Goal: Task Accomplishment & Management: Manage account settings

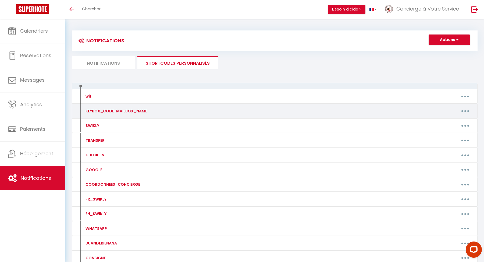
click at [462, 111] on button "button" at bounding box center [465, 111] width 15 height 9
click at [450, 120] on link "Editer" at bounding box center [452, 122] width 40 height 9
type input "KEYBOX_CODE-MAILBOX_NAME"
type textarea ":"
type textarea "3498A"
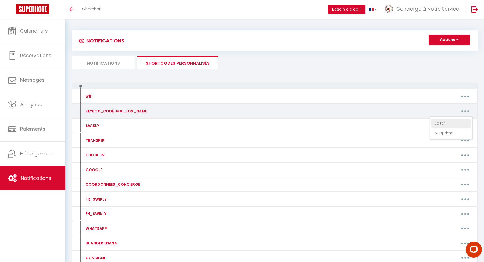
type textarea "3498A"
type textarea "0712A"
type textarea "2107*"
type textarea "2008A"
type textarea "KEYBOX CODE / CODE BOÎTE À CLÉS 2090"
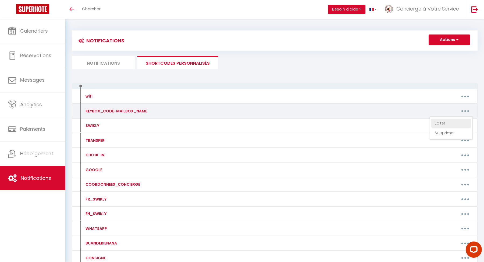
type textarea "Code de la boîte à clés / Keybox code : 110415"
type textarea "Code de la boîte à clés / Keybox code : 3126"
type textarea "2090"
type textarea "CODE DE LA PORTE DE L'IMMEUBLE / BUILDING DOOR CODE : 0635A"
type textarea "Code de la boîte à clés / Keybox Code : 2090"
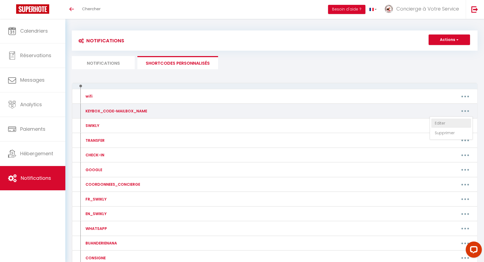
type textarea "0702"
type textarea "1321"
type textarea "5913"
type textarea "2090"
type textarea "1743"
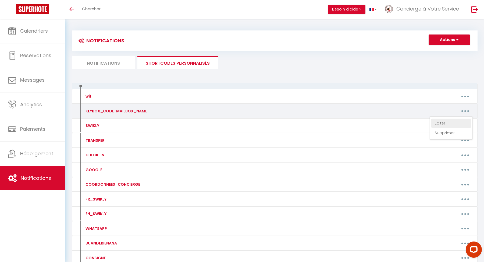
type textarea "4658"
type textarea "2107"
type textarea "2306"
type textarea "1005"
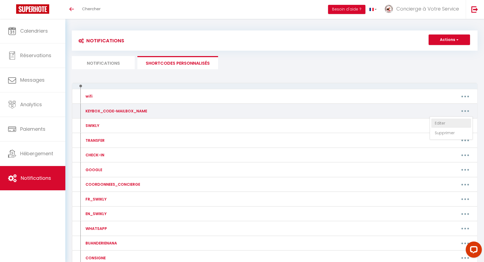
type textarea "1005"
type textarea "CODE DE LA PORTE DE L'IMMEUBLE / BUILDING DOOR CODE : 0305"
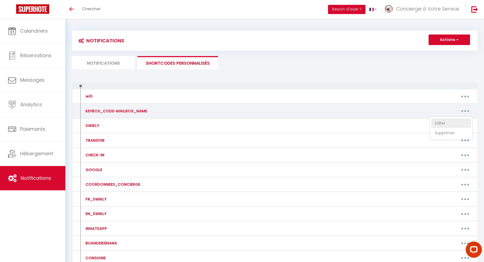
type textarea "0675#"
type textarea "2090"
type textarea "1418"
type textarea "Code de l'immeuble / building code : A635 Code de l'alarme / Alarm code : OFF 0…"
type textarea "Code de la boîte à clés / Keybox code: 2107"
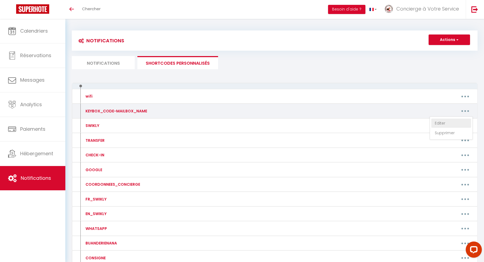
type textarea "1008"
type textarea "1971"
type textarea "1538A"
type textarea "2107*"
type textarea "2008A"
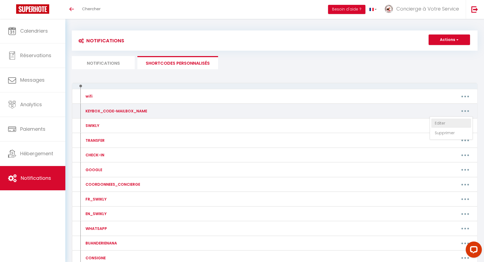
type textarea "Code de l'immeuble / building code : A635 Code de l'alarme / Alarm code : OFF 0…"
type textarea "1407"
type textarea "1538A"
type textarea "CODE DE LA PORTE DE L'IMMEUBLE / BUILDING DOOR CODE : 0635A"
type textarea "3498A"
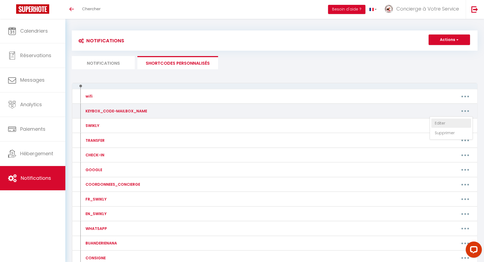
type textarea "0712A"
type textarea "Code de la boîte à clés / Keybox code : 110415"
type textarea "Code de la boîte à clés / Keybox code : 3126"
type textarea "2090"
type textarea "1743"
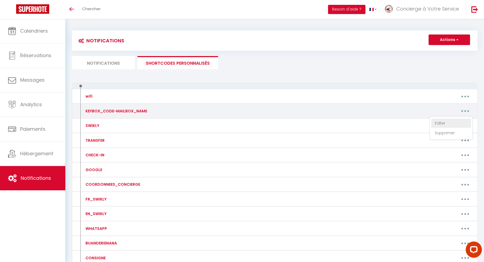
type textarea "4658"
type textarea "2107"
type textarea "2306"
type textarea "1005"
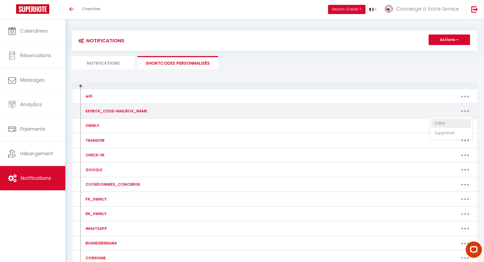
type textarea "1005"
type textarea "2090"
type textarea "3498A"
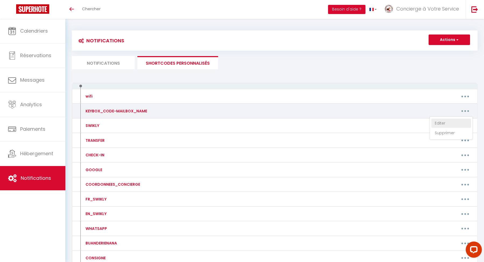
type textarea "Code de la boîte à clés / Keybox code: 2107"
type textarea "Code du portail et de l'immeuble / Gate and building code : 1418 Code de la boî…"
type textarea "Code de la boîte à clés / Keybox Code : 2090"
type textarea "1321"
type textarea "0702"
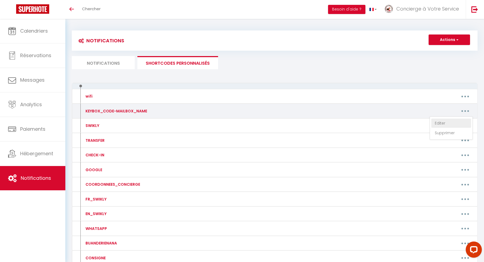
type textarea "1418"
type textarea "5913"
type textarea "2090"
type textarea "1008"
type textarea "1971"
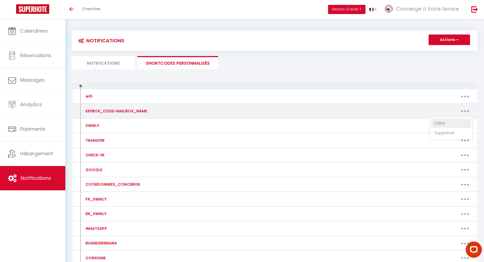
type textarea "1005"
type textarea "CODE DE LA PORTE DE L'IMMEUBLE / BUILDING DOOR CODE : 0305"
type textarea "0675#"
type textarea "1418"
type textarea "KEYBOX CODE / CODE BOÎTE À CLÉS 2090"
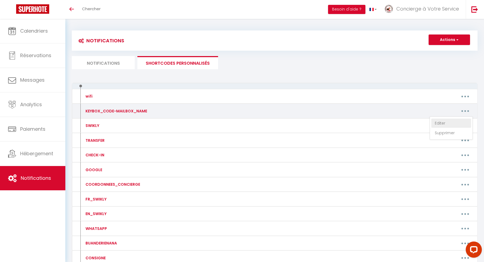
type textarea "1005"
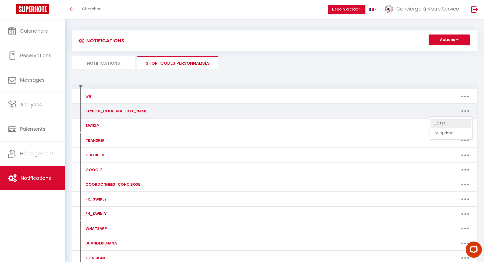
type textarea "1005"
type textarea "PORTAIL / GATE : 0386"
type textarea "Code de l'immeuble / building code : A635 Code de l'alarme / Alarm code : OFF 0…"
type textarea "Code du portail et de l'immeuble / Gate and building code : 1418 Code de la boî…"
type textarea "Code de la boîte à clés / Keybox code: 2107"
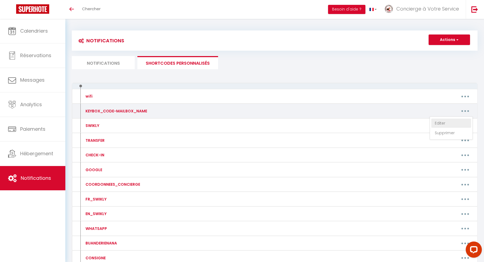
type textarea "2008A"
type textarea "Code de la boîte à clés / Keybox code : 110415"
type textarea "Code de la boîte à clés / Keybox code : 3126"
type textarea "2090"
type textarea "Code de la boîte à clés / Keybox Code : 2090"
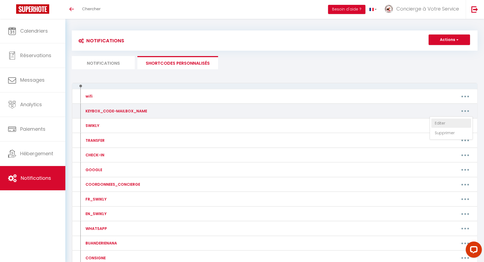
type textarea "Code du portail et de l'immeuble / Gate and building code : 1418 Code de la boî…"
type textarea "1407"
type textarea "PORTAIL / GATE : 0386"
type textarea "3498A"
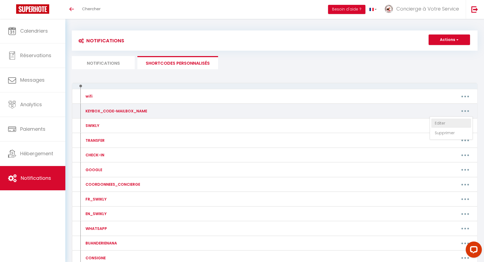
type textarea "KEYBOX CODE / CODE BOÎTE À CLÉS 2090"
type textarea "2107*"
type textarea "1005"
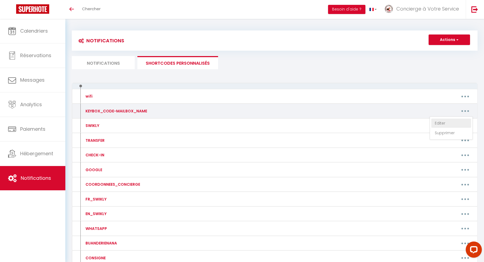
type textarea "1005"
type textarea "1407"
type textarea "0712A"
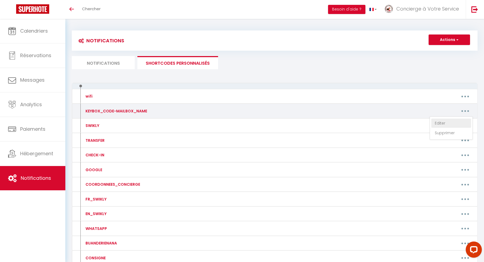
type textarea "Code de l'immeuble / building code : A635 Code de l'alarme / Alarm code : OFF 0…"
type textarea "2008A"
type textarea "1418"
type textarea "CODE DE LA PORTE DE L'IMMEUBLE / BUILDING DOOR CODE : 0305"
type textarea "CODE DE LA PORTE DE L'IMMEUBLE / BUILDING DOOR CODE : 0635A"
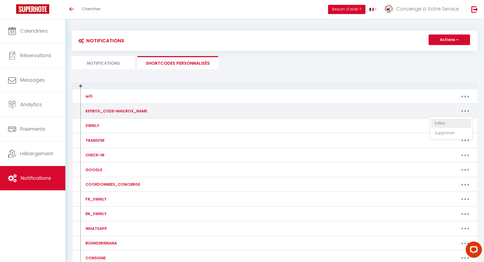
type textarea "2090"
type textarea "1743"
type textarea "4658"
type textarea "2306"
type textarea "0675#"
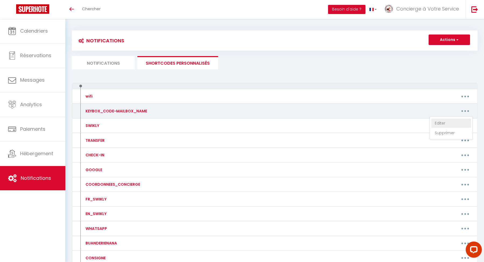
type textarea "Code de la boîte à clés / Keybox code : 110415"
type textarea "Code de la boîte à clés / Keybox code : 3126"
type textarea "2090"
type textarea "2107"
type textarea "1008"
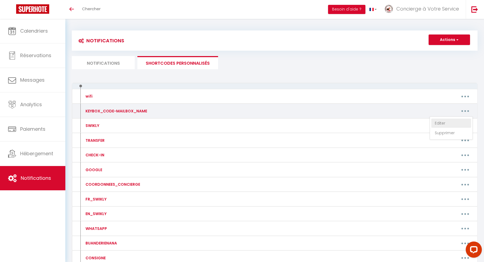
type textarea "1971"
type textarea "2090"
type textarea "PORTAIL / GATE : 0386"
type textarea "Code de la boîte à clés / Keybox code: 2107"
type textarea "1321"
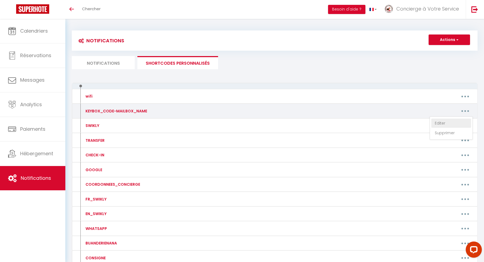
type textarea "Code de la boîte à clés / Keybox Code : 2090"
type textarea "1538A"
type textarea "0702"
type textarea "Code du portail et de l'immeuble / Gate and building code : 1418 Code de la boî…"
type textarea "5913"
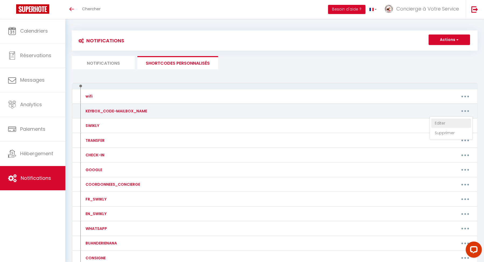
type textarea "1418"
type textarea "Code du portail et de l'immeuble / Gate and building code : 1418 Code de la boî…"
type textarea "Code de la boîte à clés / Keybox code: 2107"
type textarea "1008"
type textarea "1407"
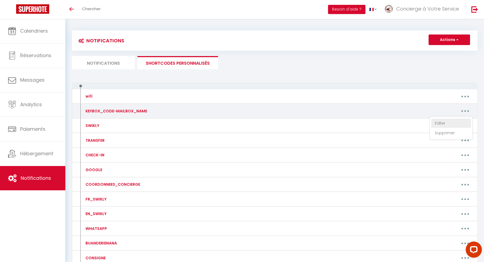
type textarea "PORTAIL / GATE : 0386"
type textarea "Code de l'immeuble / building code : A635 Code de l'alarme / Alarm code : OFF 0…"
type textarea "1971"
type textarea "1538A"
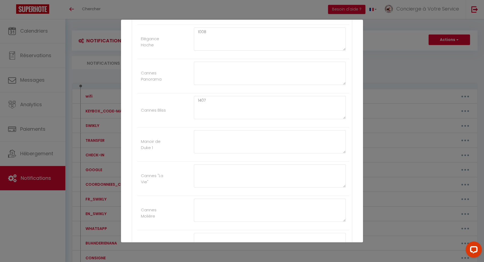
scroll to position [8764, 0]
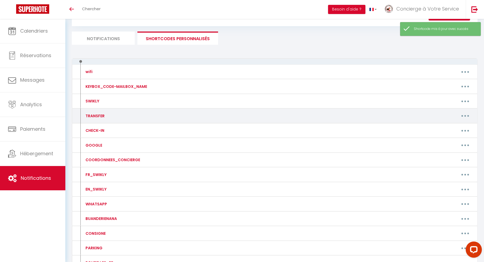
scroll to position [30, 0]
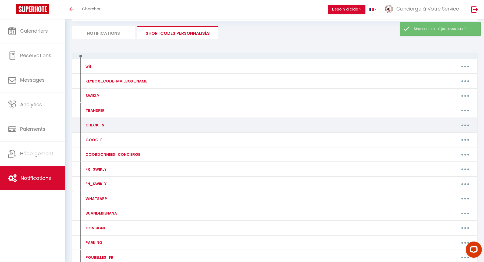
click at [461, 125] on button "button" at bounding box center [465, 125] width 15 height 9
click at [445, 134] on link "Editer" at bounding box center [452, 137] width 40 height 9
type input "CHECK-IN"
type textarea "."
type textarea "[URL][DOMAIN_NAME]"
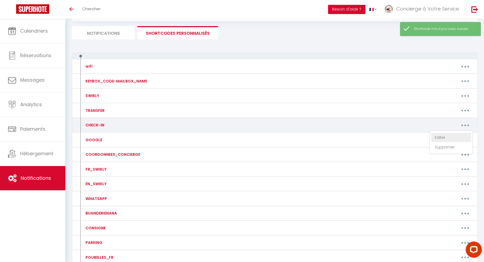
type textarea "[URL][DOMAIN_NAME]"
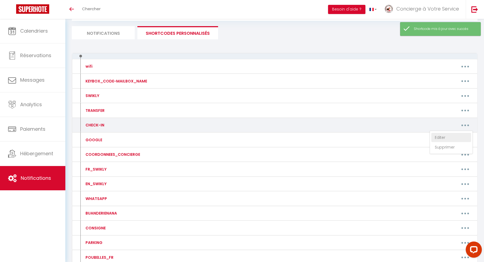
type textarea "[URL][DOMAIN_NAME]"
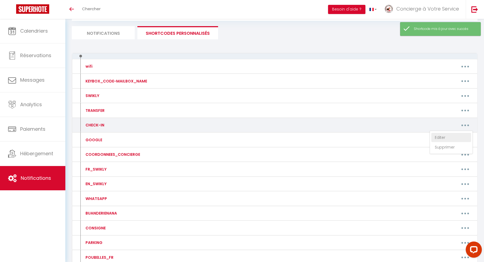
type textarea "[URL][DOMAIN_NAME]"
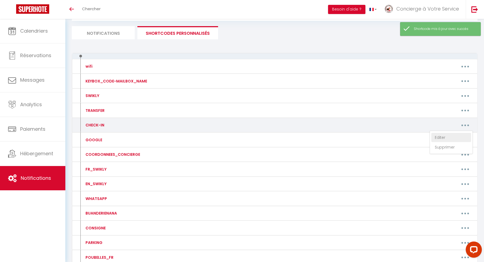
type textarea "[URL][DOMAIN_NAME]"
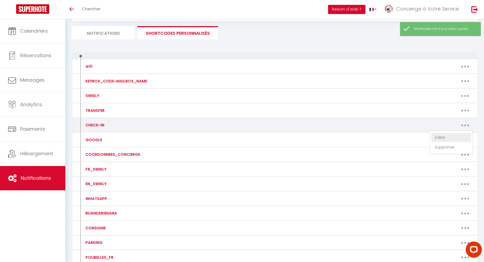
type textarea "[URL][DOMAIN_NAME]"
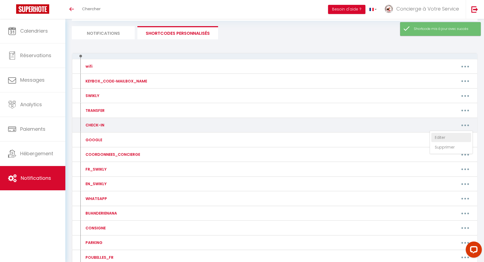
type textarea "[URL][DOMAIN_NAME]"
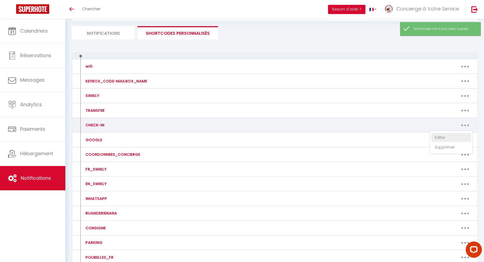
type textarea "[URL][DOMAIN_NAME]"
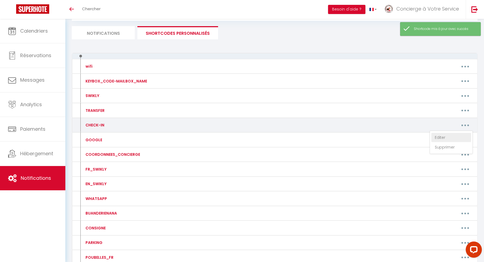
type textarea "[URL][DOMAIN_NAME]"
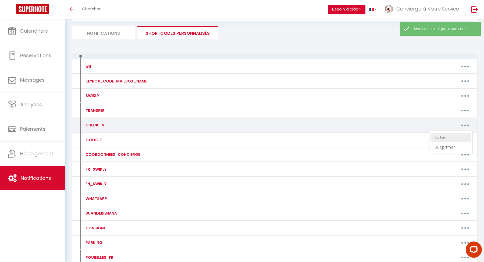
type textarea "[URL][DOMAIN_NAME]"
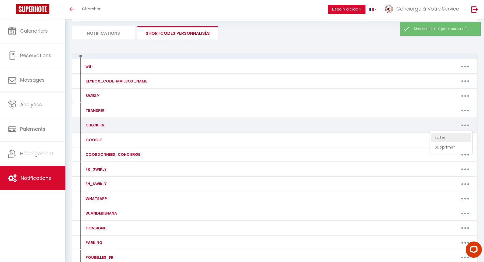
type textarea "[URL][DOMAIN_NAME]"
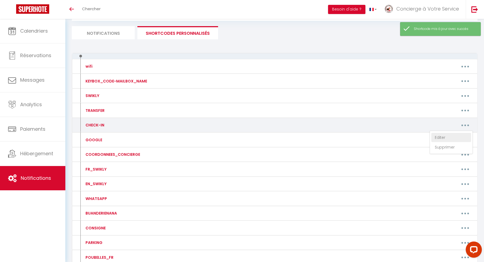
type textarea "[URL][DOMAIN_NAME]"
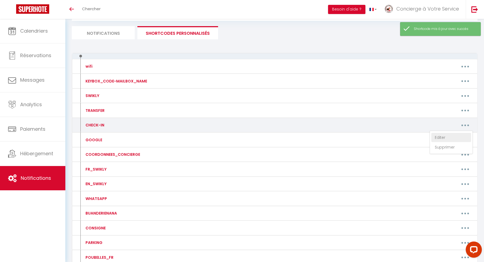
type textarea "[URL][DOMAIN_NAME]"
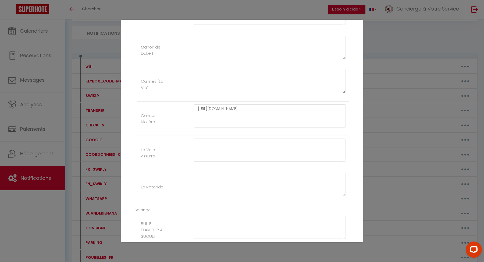
scroll to position [599, 0]
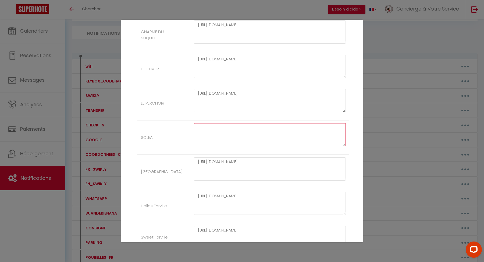
click at [215, 123] on textarea at bounding box center [270, 134] width 152 height 23
paste textarea "[URL][DOMAIN_NAME]"
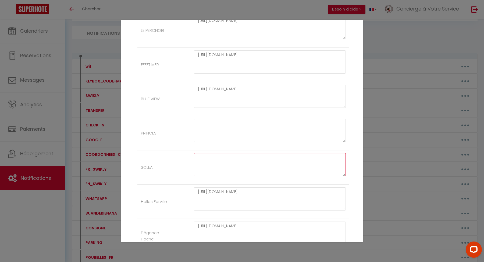
paste textarea "[URL][DOMAIN_NAME]"
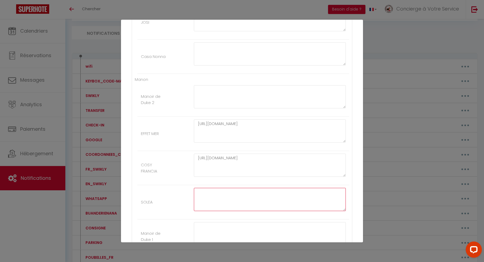
paste textarea "[URL][DOMAIN_NAME]"
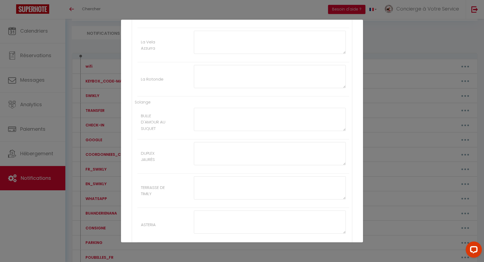
scroll to position [8764, 0]
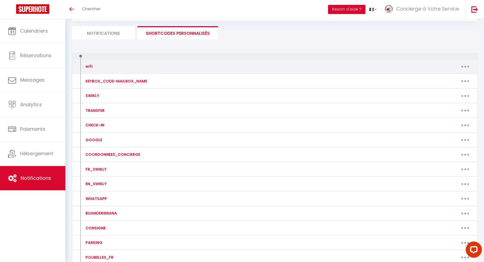
click at [458, 67] on button "button" at bounding box center [465, 66] width 15 height 9
click at [451, 76] on link "Editer" at bounding box center [452, 78] width 40 height 9
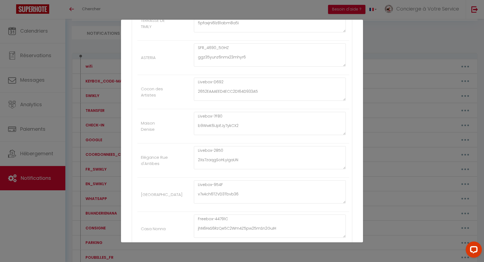
scroll to position [599, 0]
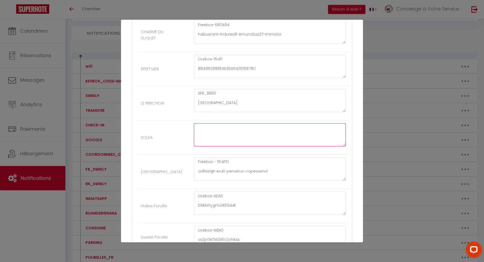
click at [286, 131] on textarea at bounding box center [270, 134] width 152 height 23
paste textarea "Livebox C760 fhGSC7kzJ2TXPFHdb3"
click at [242, 123] on textarea "Livebox C760 fhGSC7kzJ2TXPFHdb3" at bounding box center [270, 134] width 152 height 23
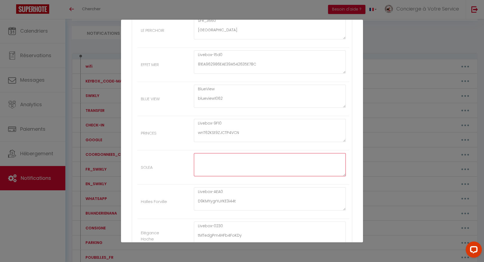
paste textarea "Livebox C760 fhGSC7kzJ2TXPFHdb3"
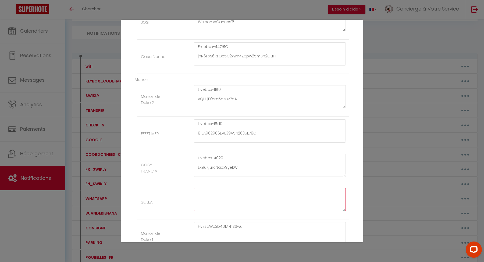
paste textarea "Livebox C760 fhGSC7kzJ2TXPFHdb3"
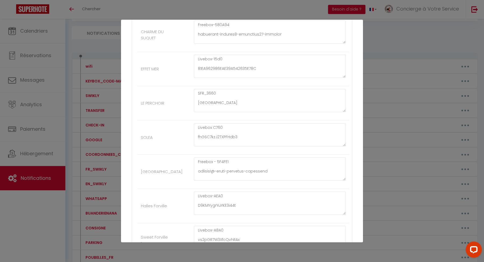
scroll to position [3817, 0]
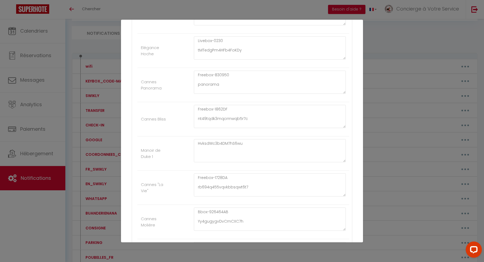
scroll to position [8764, 0]
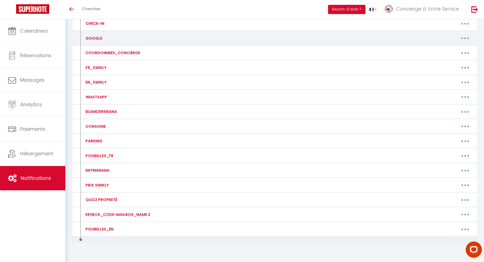
scroll to position [136, 0]
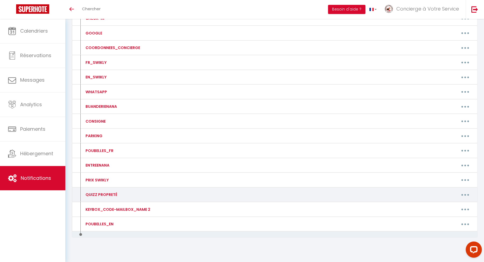
click at [467, 195] on button "button" at bounding box center [465, 194] width 15 height 9
click at [450, 202] on link "Editer" at bounding box center [452, 206] width 40 height 9
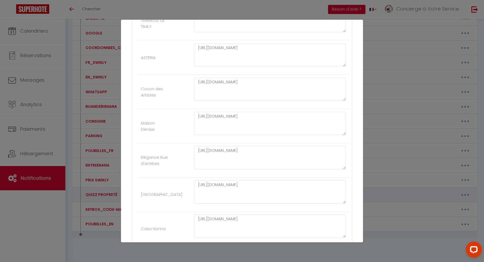
scroll to position [599, 0]
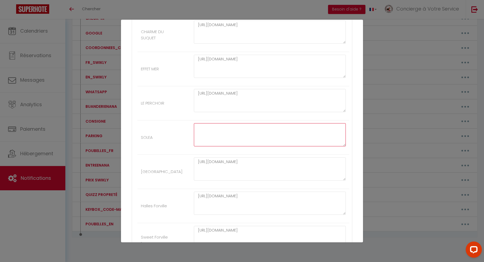
click at [293, 130] on textarea at bounding box center [270, 134] width 152 height 23
paste textarea "[URL][DOMAIN_NAME]"
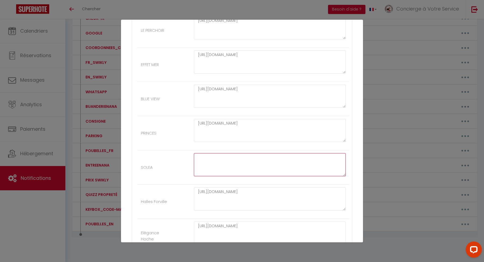
paste textarea "[URL][DOMAIN_NAME]"
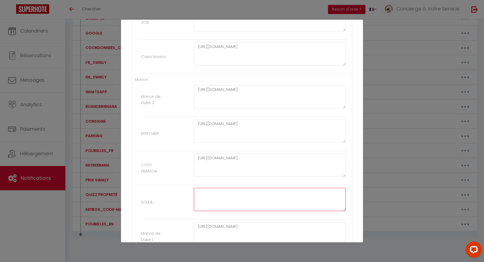
paste textarea "[URL][DOMAIN_NAME]"
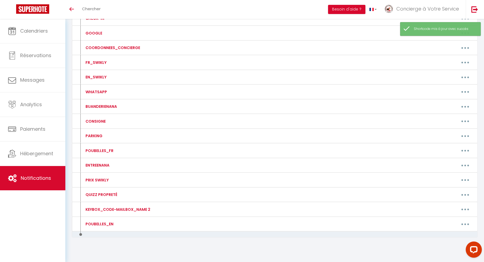
scroll to position [0, 0]
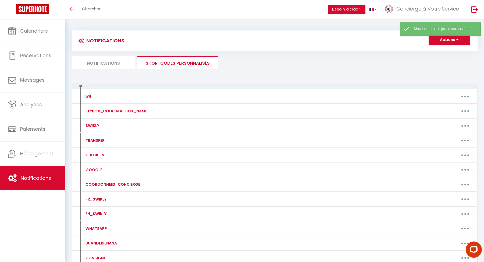
click at [121, 61] on li "Notifications" at bounding box center [103, 62] width 63 height 13
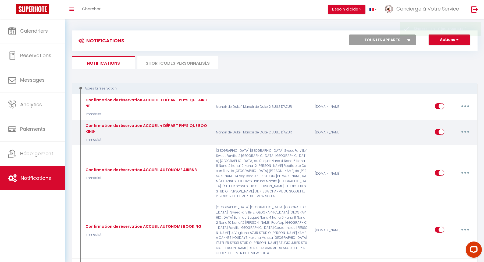
scroll to position [745, 0]
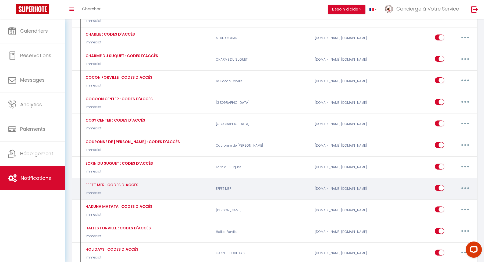
click at [462, 183] on button "button" at bounding box center [465, 187] width 15 height 9
click at [0, 0] on link "Dupliquer" at bounding box center [0, 0] width 0 height 0
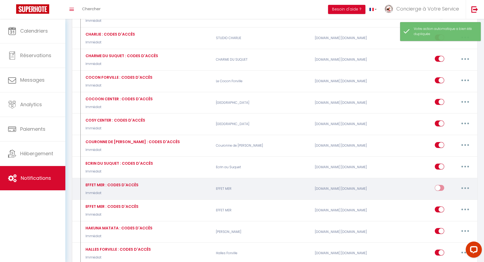
click at [467, 183] on button "button" at bounding box center [465, 187] width 15 height 9
click at [453, 195] on link "Editer" at bounding box center [452, 199] width 40 height 9
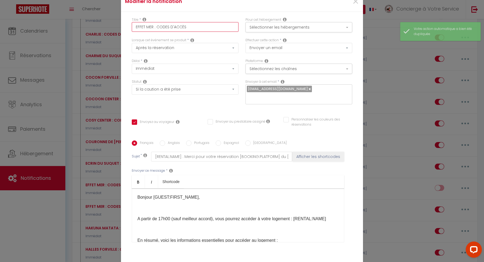
drag, startPoint x: 153, startPoint y: 31, endPoint x: 112, endPoint y: 31, distance: 40.9
click at [112, 31] on div "Modifier la notification × Titre * EFFET MER : CODES D'ACCÈS Pour cet hébergeme…" at bounding box center [242, 131] width 484 height 262
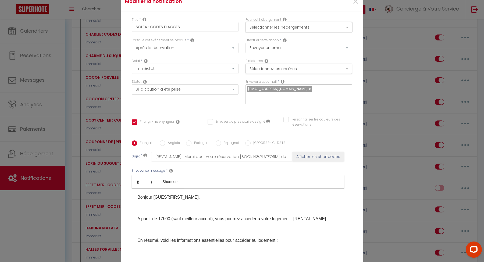
click at [266, 31] on button "Sélectionner les hébergements" at bounding box center [299, 27] width 107 height 10
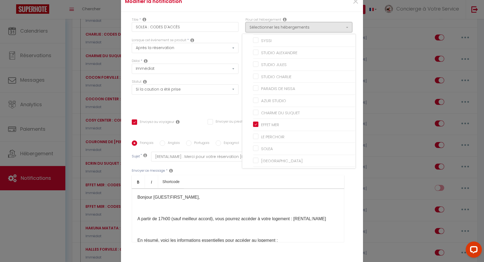
scroll to position [132, 0]
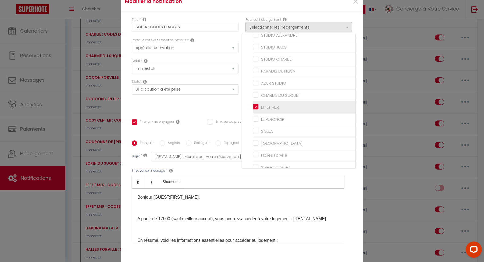
click at [255, 108] on input "EFFET MER" at bounding box center [304, 106] width 103 height 5
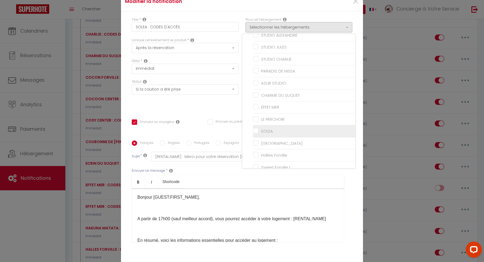
click at [258, 131] on input "SOLEA" at bounding box center [304, 130] width 103 height 5
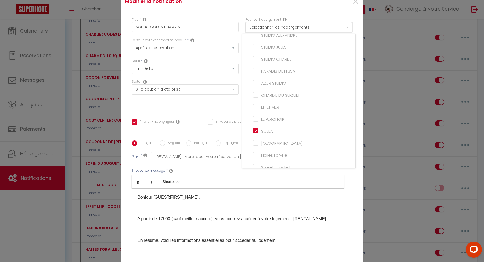
click at [283, 30] on button "Sélectionner les hébergements" at bounding box center [299, 27] width 107 height 10
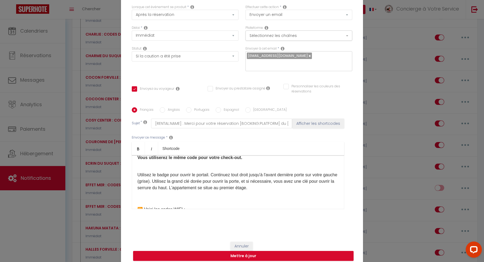
scroll to position [203, 0]
drag, startPoint x: 270, startPoint y: 169, endPoint x: 164, endPoint y: 178, distance: 105.9
click at [164, 178] on p "​ Utilisez le badge pour ouvrir le portail. Continuez tout droit jusqu'à l'avan…" at bounding box center [238, 177] width 201 height 26
click at [146, 175] on p "​ Utilisez le badge pour ouvrir le portail. Continuez tout droit jusqu'à arrive…" at bounding box center [238, 177] width 201 height 26
click at [167, 176] on p "​ Utilisez le badge pour ouvrir le portail. Continuez tout droit jusqu'à arrive…" at bounding box center [238, 177] width 201 height 26
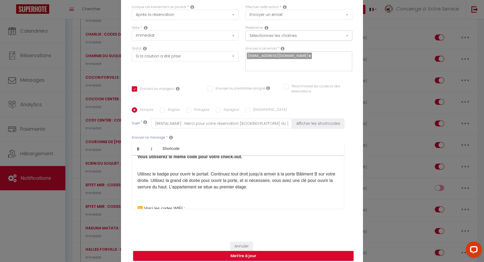
click at [181, 177] on p "​ Utilisez le badge pour ouvrir le portail. Continuez tout droit jusqu'à arrive…" at bounding box center [238, 177] width 201 height 26
drag, startPoint x: 181, startPoint y: 177, endPoint x: 212, endPoint y: 177, distance: 31.8
click at [212, 177] on p "​ Utilisez le badge pour ouvrir le portail. Continuez tout droit jusqu'à arrive…" at bounding box center [238, 177] width 201 height 26
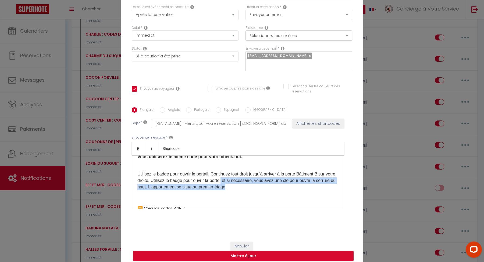
drag, startPoint x: 236, startPoint y: 177, endPoint x: 249, endPoint y: 185, distance: 15.5
click at [249, 185] on p "​ Utilisez le badge pour ouvrir le portail. Continuez tout droit jusqu'à arrive…" at bounding box center [238, 177] width 201 height 26
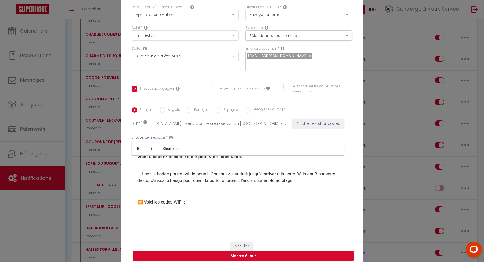
click at [308, 176] on p "​ Utilisez le badge pour ouvrir le portail. Continuez tout droit jusqu'à arrive…" at bounding box center [238, 173] width 201 height 19
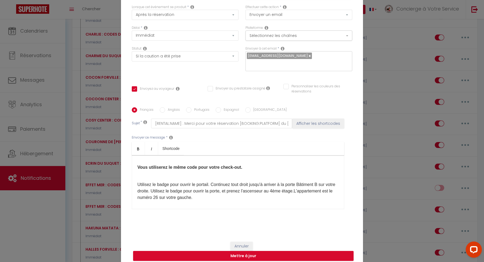
scroll to position [197, 0]
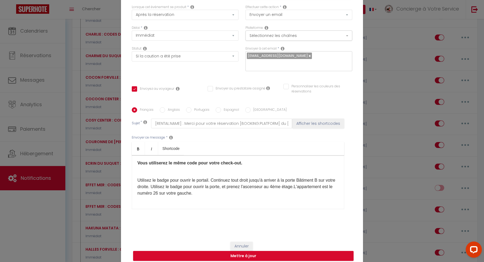
click at [144, 176] on p "​ Utilisez le badge pour ouvrir le portail. Continuez tout droit jusqu'à arrive…" at bounding box center [238, 183] width 201 height 26
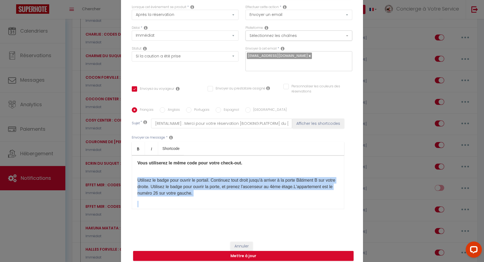
drag, startPoint x: 144, startPoint y: 176, endPoint x: 263, endPoint y: 188, distance: 119.6
click at [263, 188] on p "​ Utilisez le badge pour ouvrir le portail. Continuez tout droit jusqu'à arrive…" at bounding box center [238, 183] width 201 height 26
copy p "Utilisez le badge pour ouvrir le portail. Continuez tout droit jusqu'à arriver …"
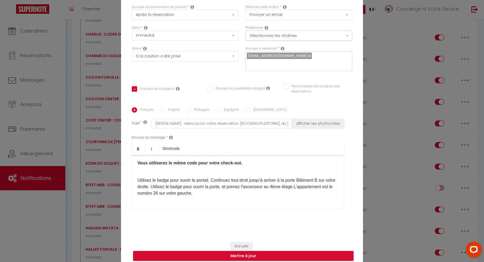
click at [172, 107] on label "Anglais" at bounding box center [172, 110] width 15 height 6
click at [165, 107] on input "Anglais" at bounding box center [162, 109] width 5 height 5
click at [137, 181] on div "Hello [GUEST:FIRST_NAME], From 5:00 pm (unless otherwise agreed), you will be a…" at bounding box center [238, 182] width 213 height 54
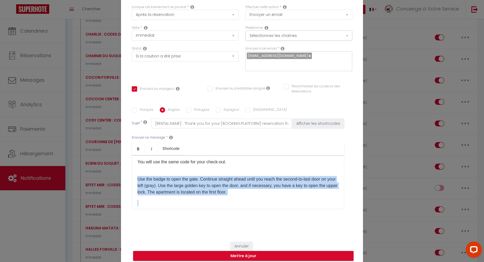
drag, startPoint x: 137, startPoint y: 181, endPoint x: 263, endPoint y: 196, distance: 127.3
click at [263, 196] on div "Hello [GUEST:FIRST_NAME], From 5:00 pm (unless otherwise agreed), you will be a…" at bounding box center [238, 182] width 213 height 54
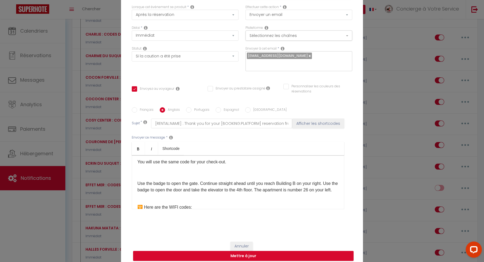
click at [177, 176] on p at bounding box center [238, 172] width 201 height 6
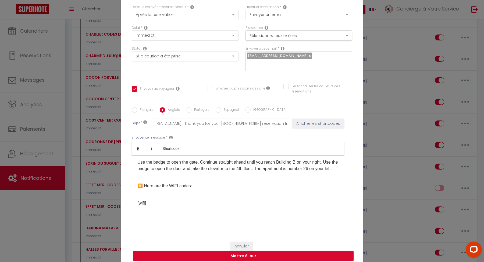
scroll to position [220, 0]
click at [227, 178] on p at bounding box center [238, 174] width 201 height 6
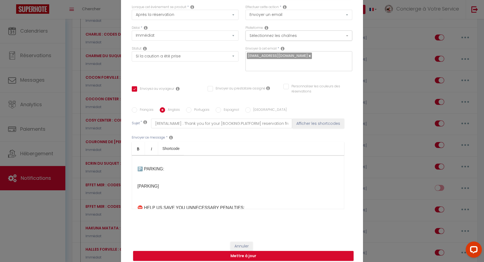
scroll to position [314, 0]
click at [215, 188] on p "[PARKING]" at bounding box center [238, 182] width 201 height 13
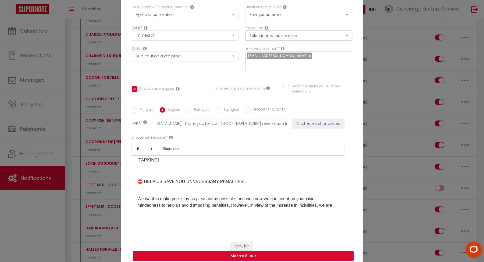
scroll to position [542, 0]
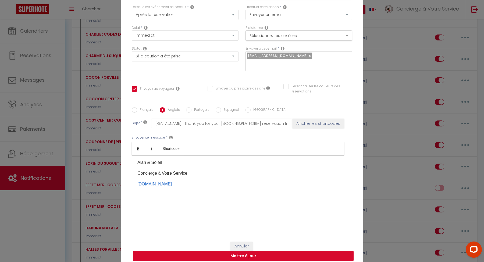
click at [234, 254] on button "Mettre à jour" at bounding box center [243, 256] width 221 height 10
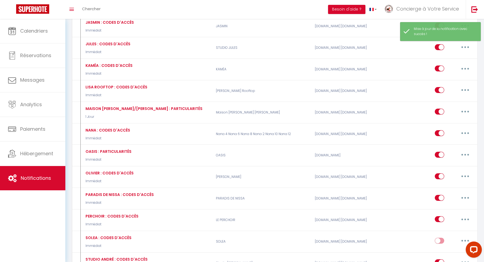
scroll to position [1007, 0]
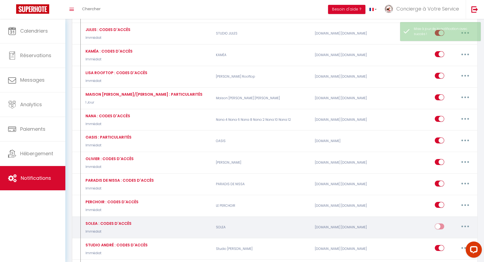
click at [441, 223] on input "checkbox" at bounding box center [439, 227] width 9 height 8
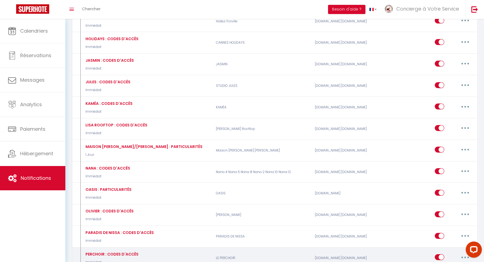
scroll to position [931, 0]
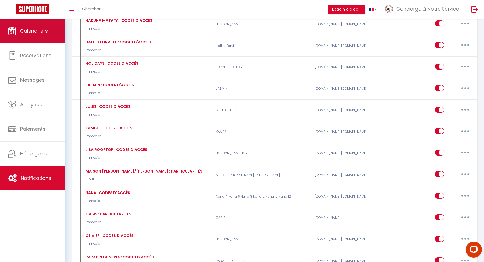
click at [49, 36] on link "Calendriers" at bounding box center [32, 31] width 65 height 24
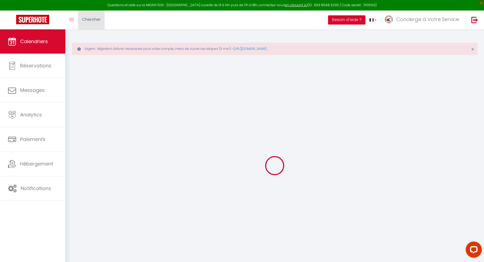
click at [97, 21] on span "Chercher" at bounding box center [91, 19] width 19 height 6
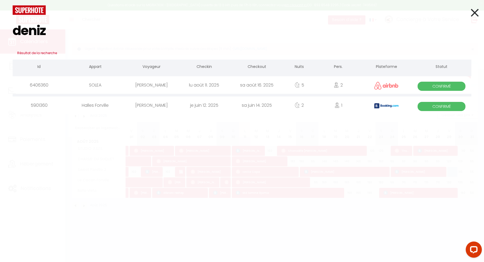
click at [165, 84] on div "[PERSON_NAME]" at bounding box center [151, 84] width 53 height 17
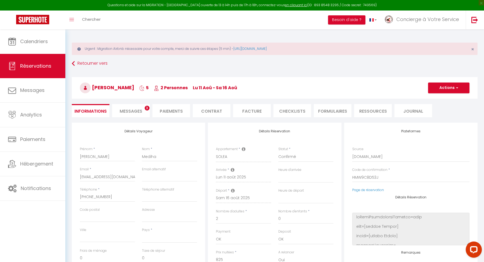
click at [138, 112] on span "Messages" at bounding box center [131, 111] width 23 height 6
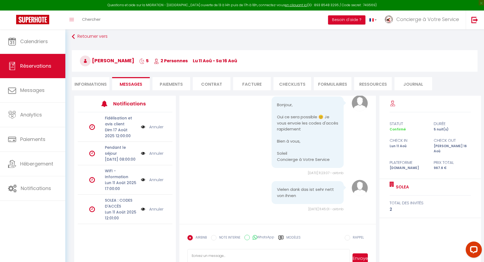
scroll to position [29, 0]
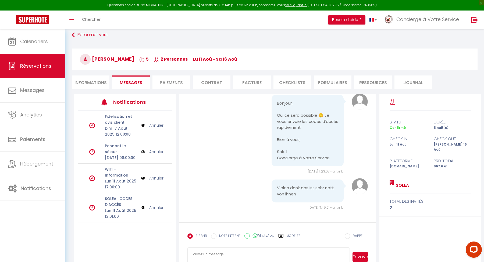
click at [293, 234] on label "Modèles" at bounding box center [294, 237] width 14 height 9
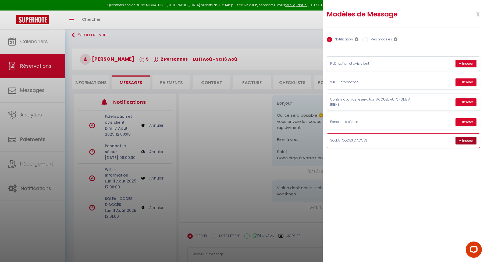
click at [468, 140] on button "+ Insérer" at bounding box center [466, 141] width 21 height 8
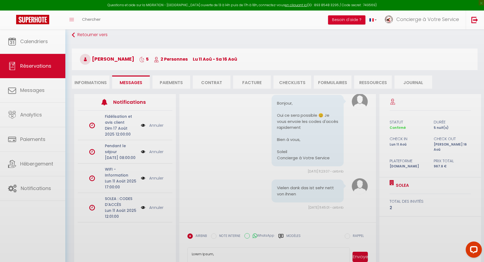
scroll to position [43, 0]
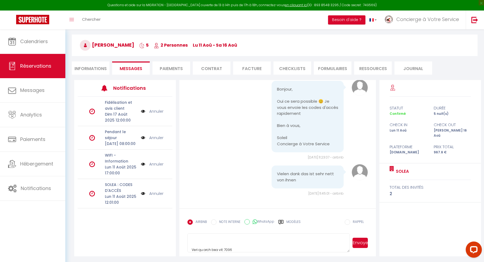
click at [236, 245] on textarea at bounding box center [269, 242] width 162 height 19
click at [213, 238] on textarea at bounding box center [269, 242] width 162 height 19
click at [235, 237] on textarea at bounding box center [269, 242] width 162 height 19
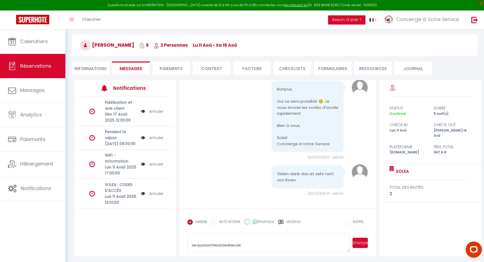
scroll to position [472, 0]
click at [238, 247] on textarea at bounding box center [269, 242] width 162 height 19
click at [361, 239] on button "Envoyer" at bounding box center [360, 242] width 15 height 10
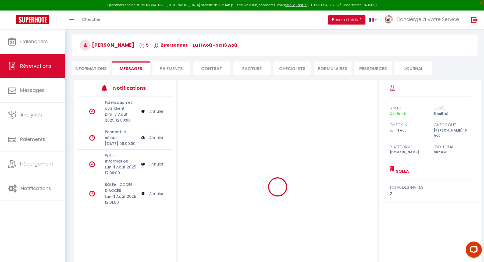
scroll to position [0, 0]
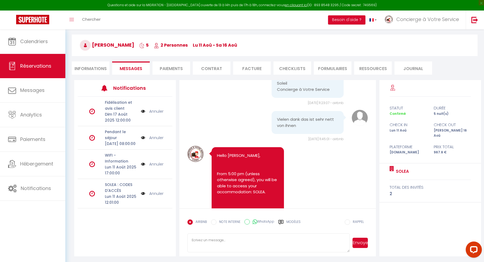
click at [159, 196] on link "Annuler" at bounding box center [156, 193] width 14 height 6
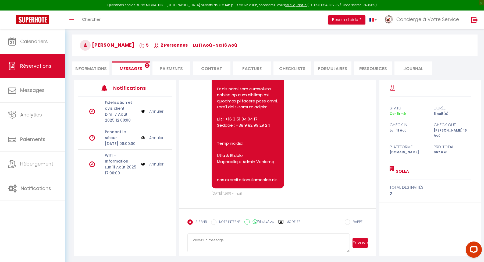
scroll to position [3893, 0]
